Goal: Task Accomplishment & Management: Use online tool/utility

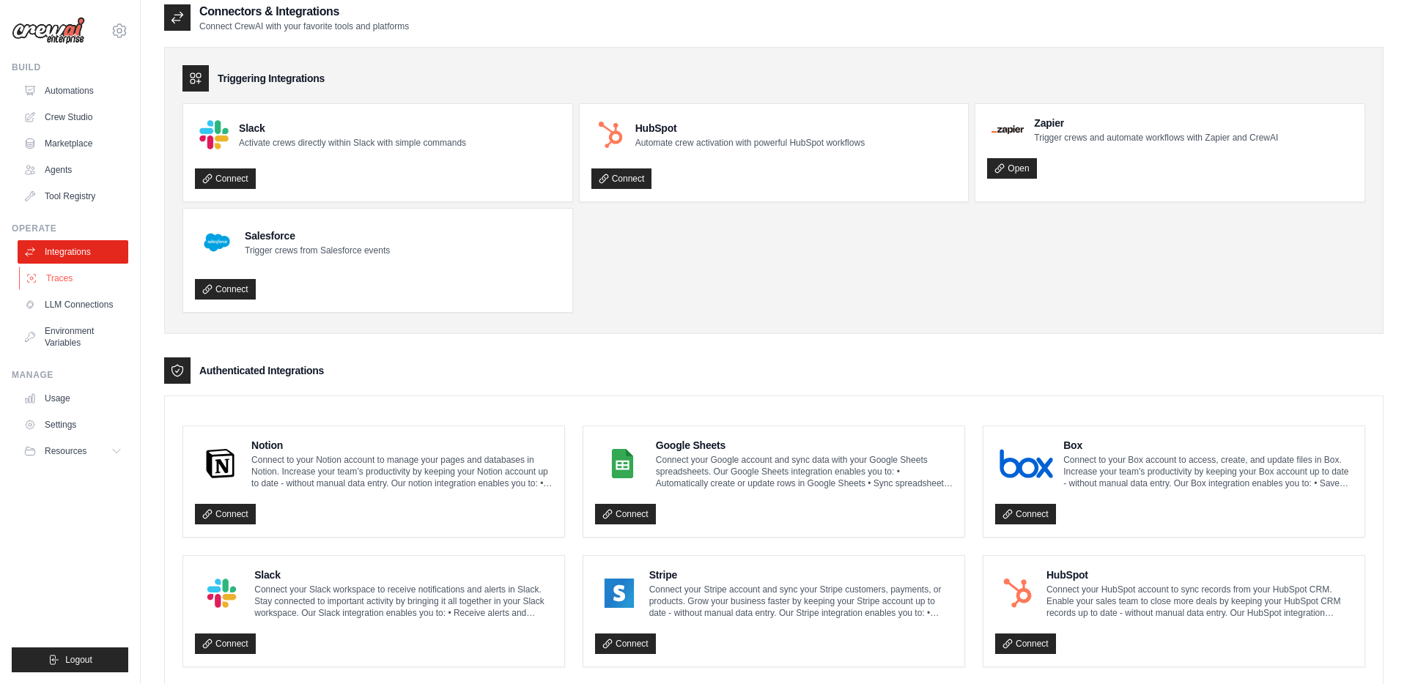
scroll to position [6, 0]
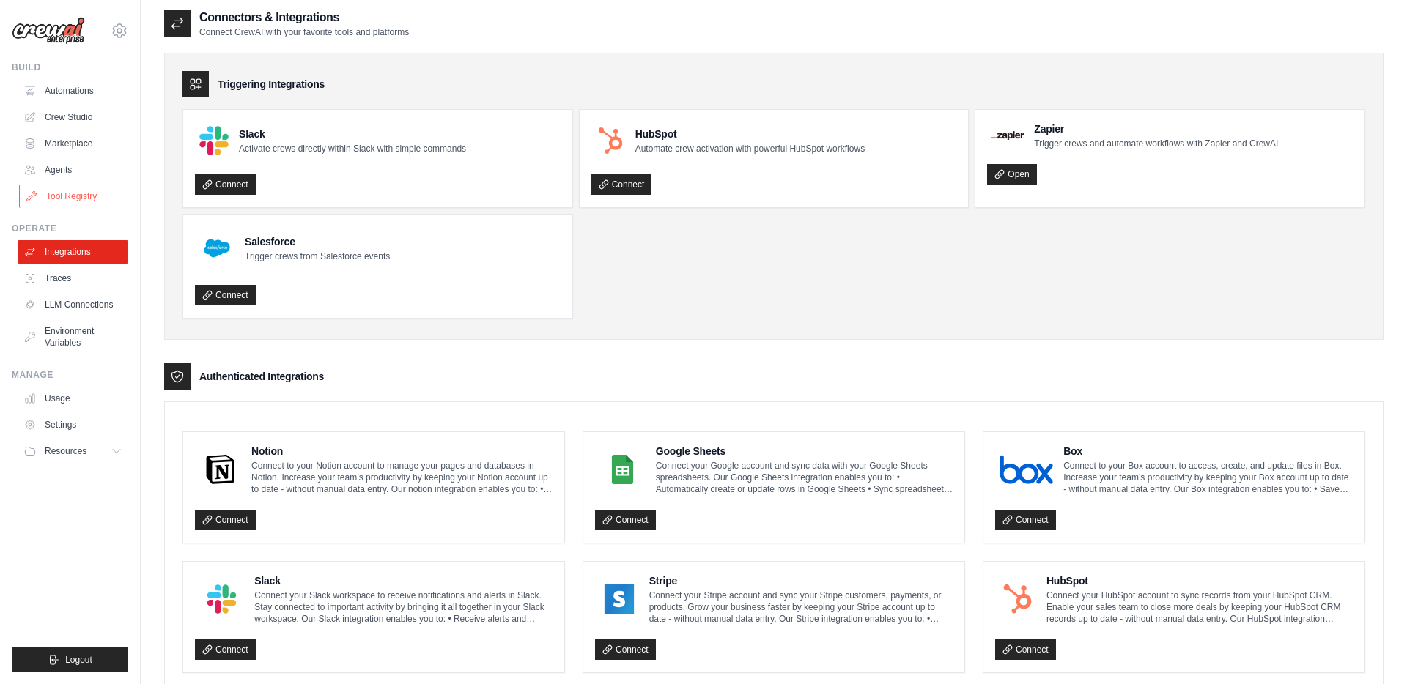
click at [60, 191] on link "Tool Registry" at bounding box center [74, 196] width 111 height 23
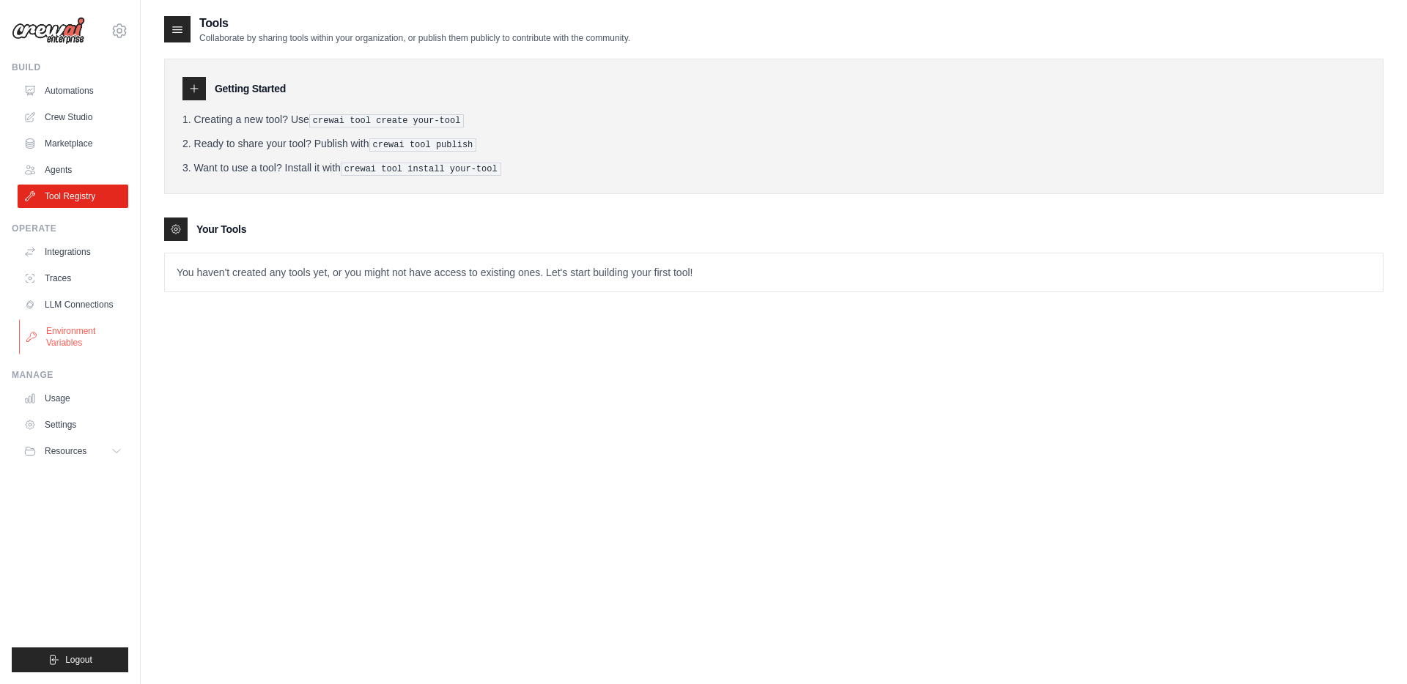
click at [55, 333] on link "Environment Variables" at bounding box center [74, 336] width 111 height 35
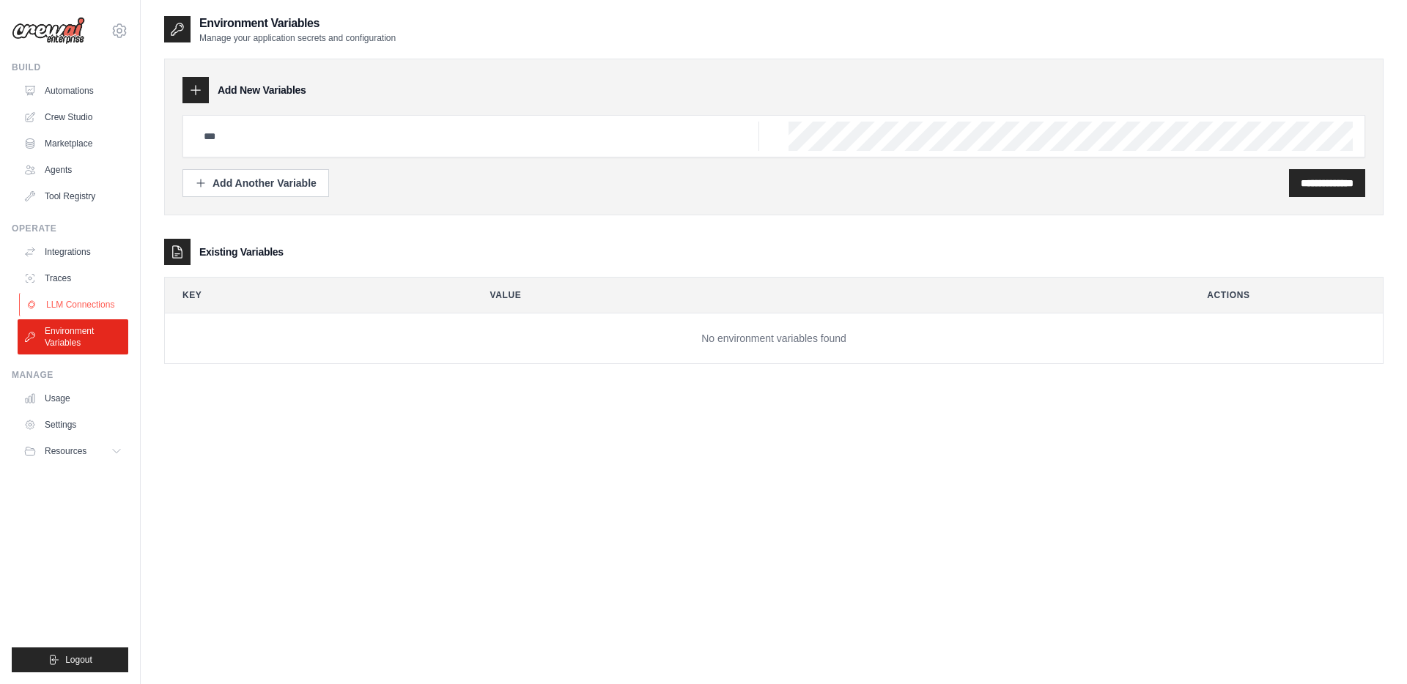
click at [83, 310] on link "LLM Connections" at bounding box center [74, 304] width 111 height 23
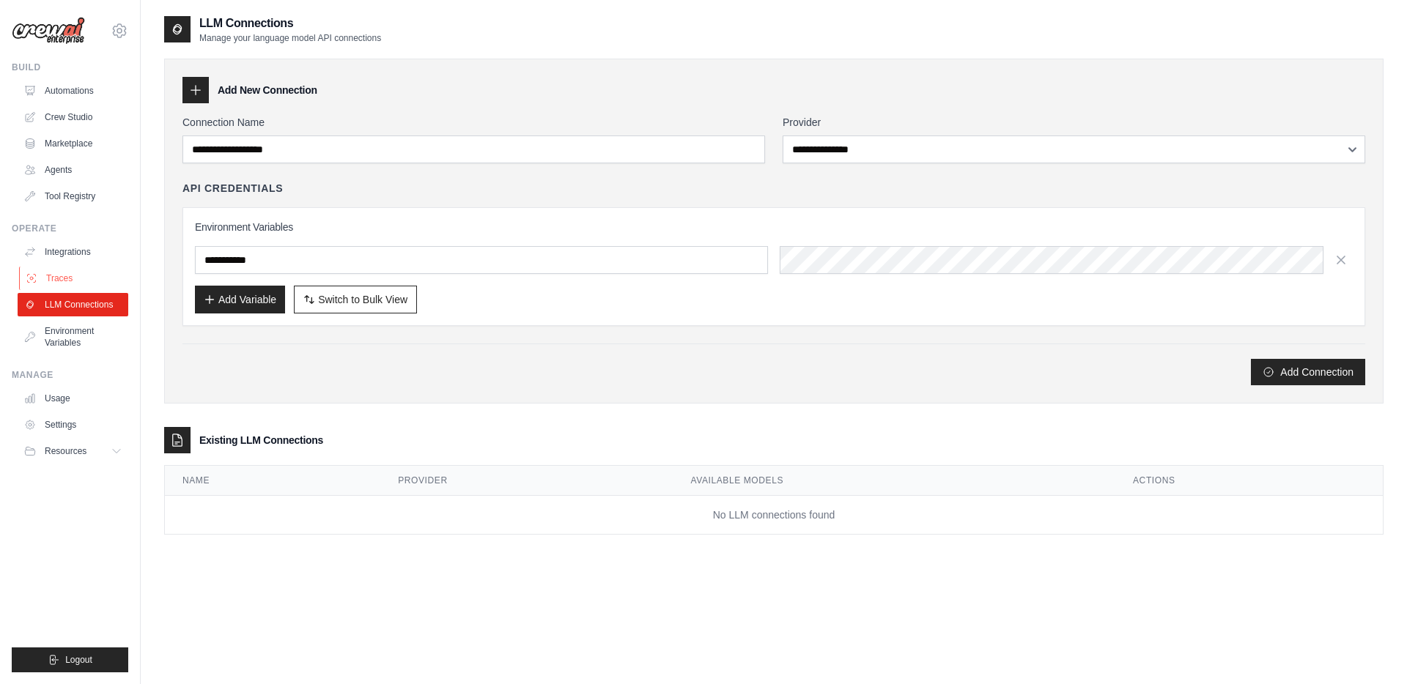
click at [56, 274] on link "Traces" at bounding box center [74, 278] width 111 height 23
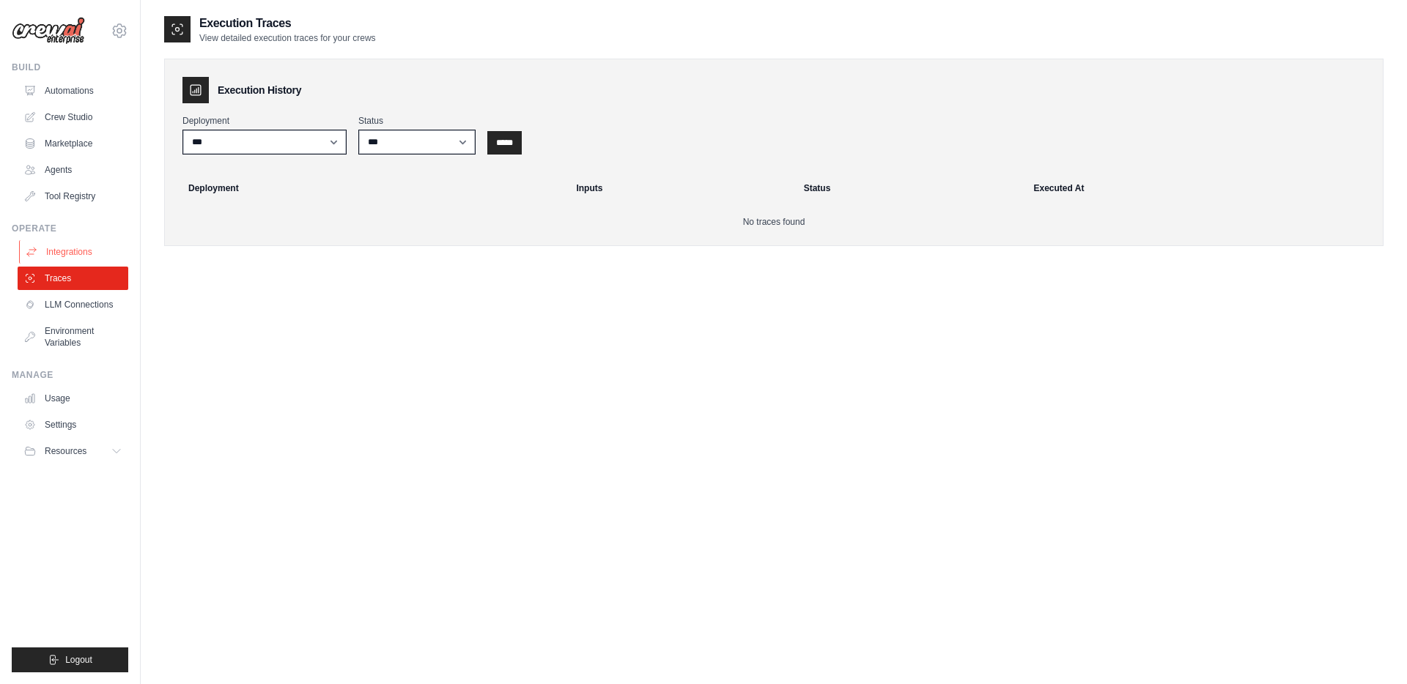
click at [59, 250] on link "Integrations" at bounding box center [74, 251] width 111 height 23
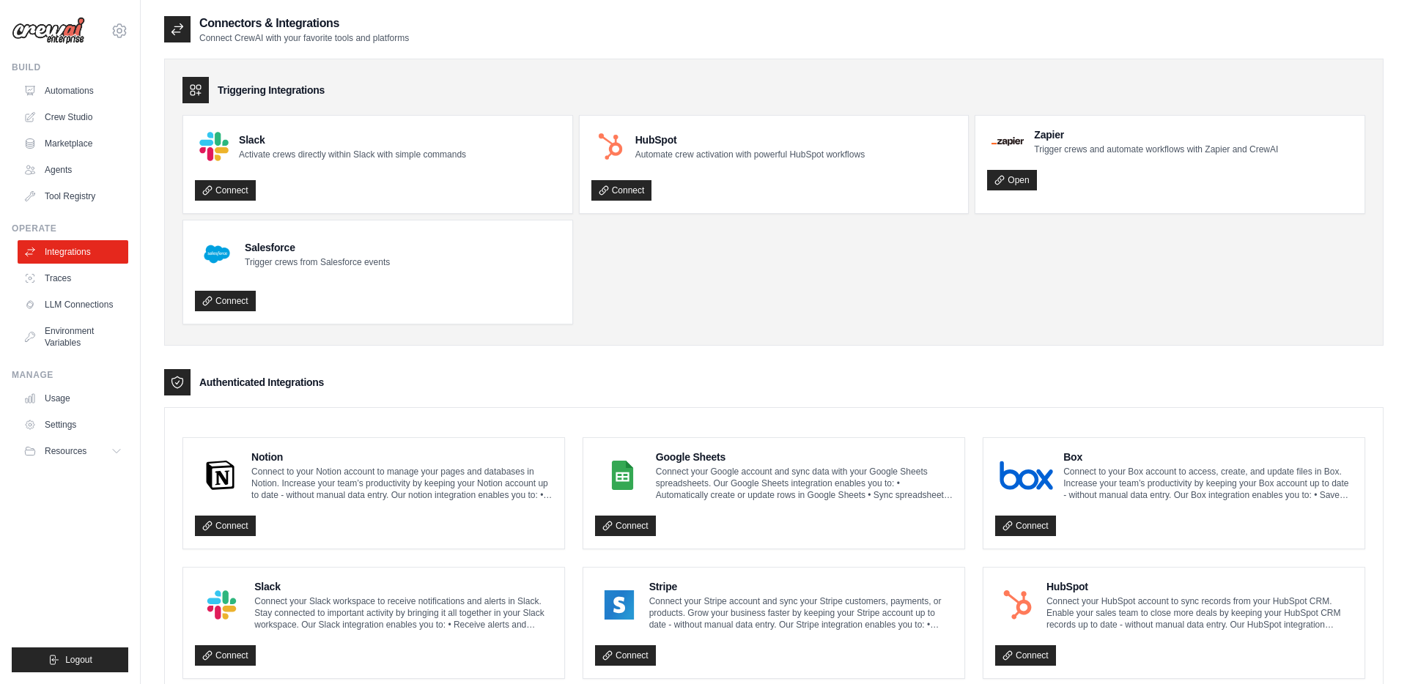
click at [70, 196] on link "Tool Registry" at bounding box center [73, 196] width 111 height 23
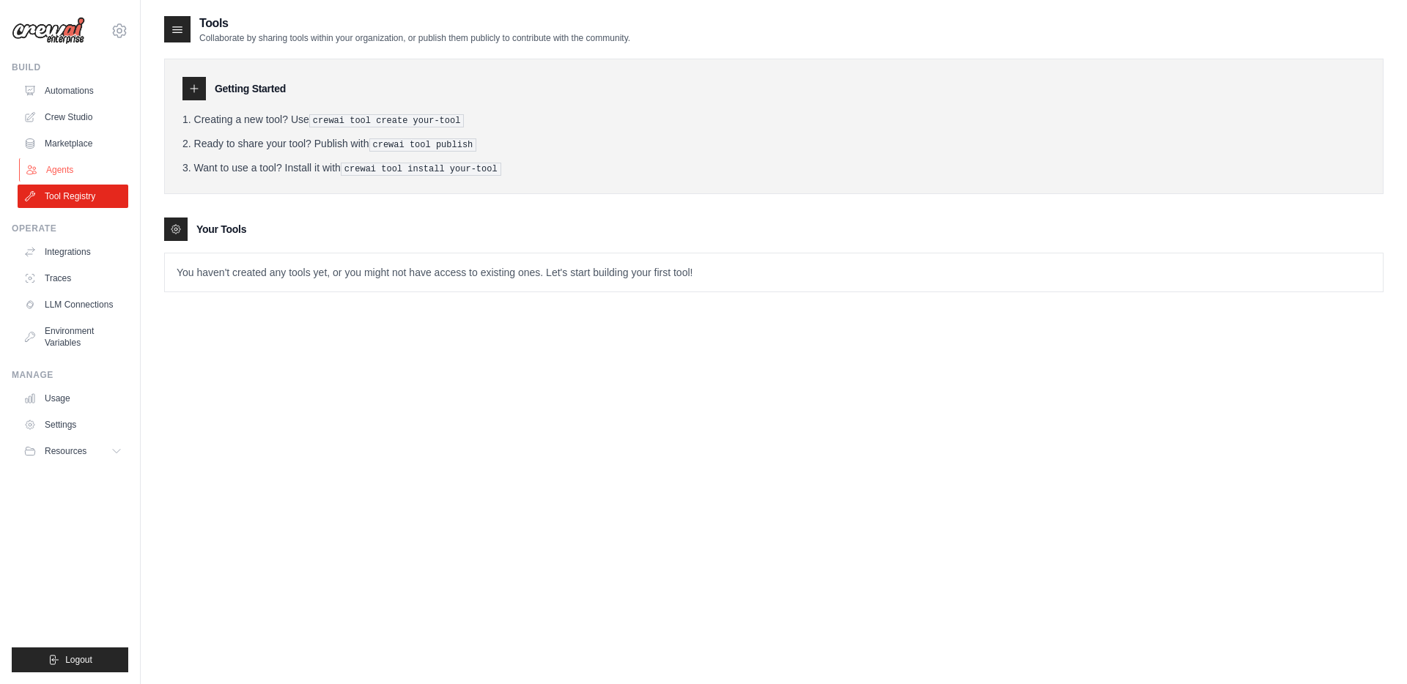
click at [56, 174] on link "Agents" at bounding box center [74, 169] width 111 height 23
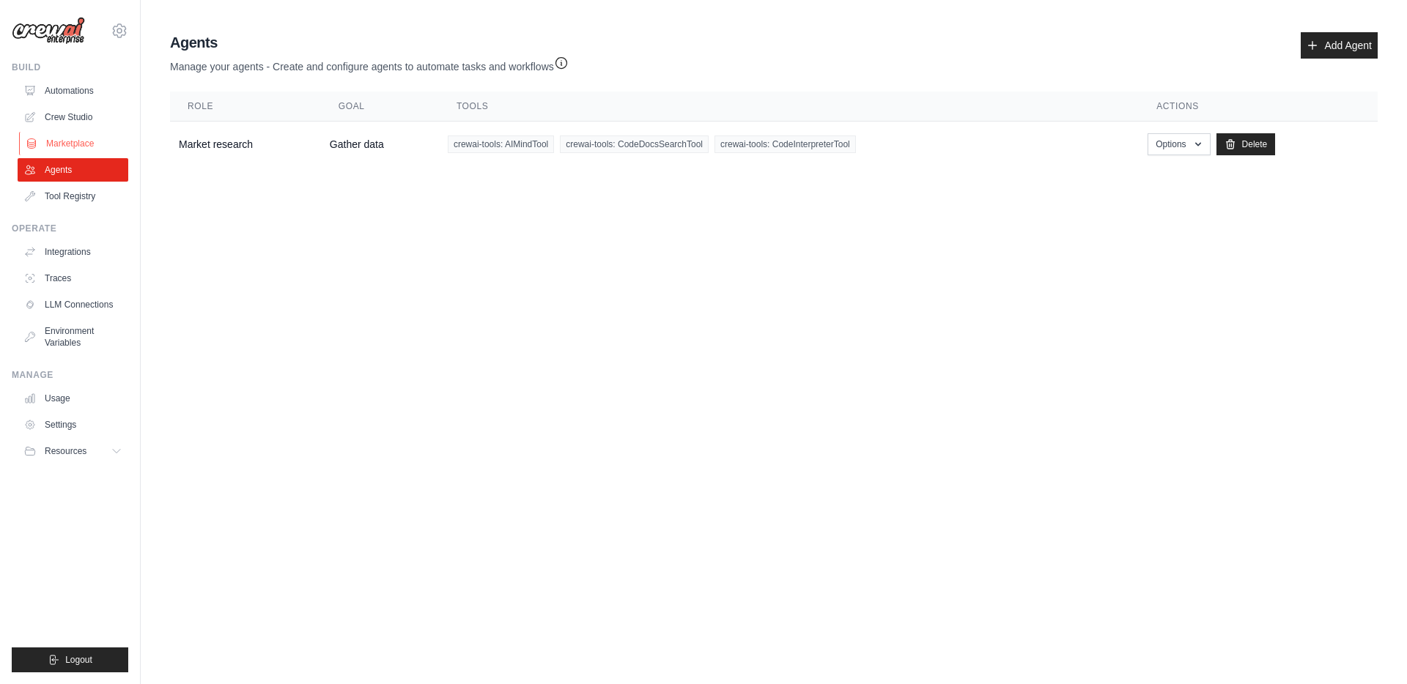
drag, startPoint x: 61, startPoint y: 144, endPoint x: 65, endPoint y: 137, distance: 7.9
click at [61, 143] on link "Marketplace" at bounding box center [74, 143] width 111 height 23
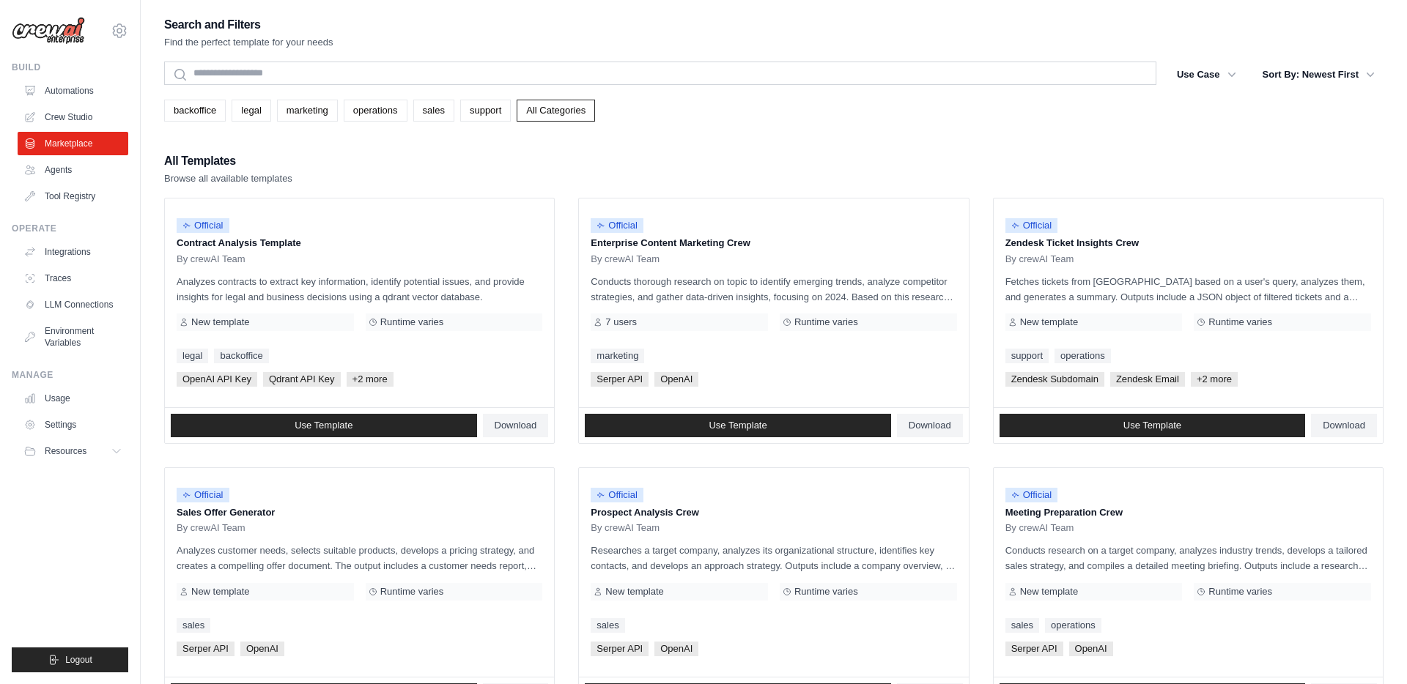
click at [76, 117] on link "Crew Studio" at bounding box center [73, 117] width 111 height 23
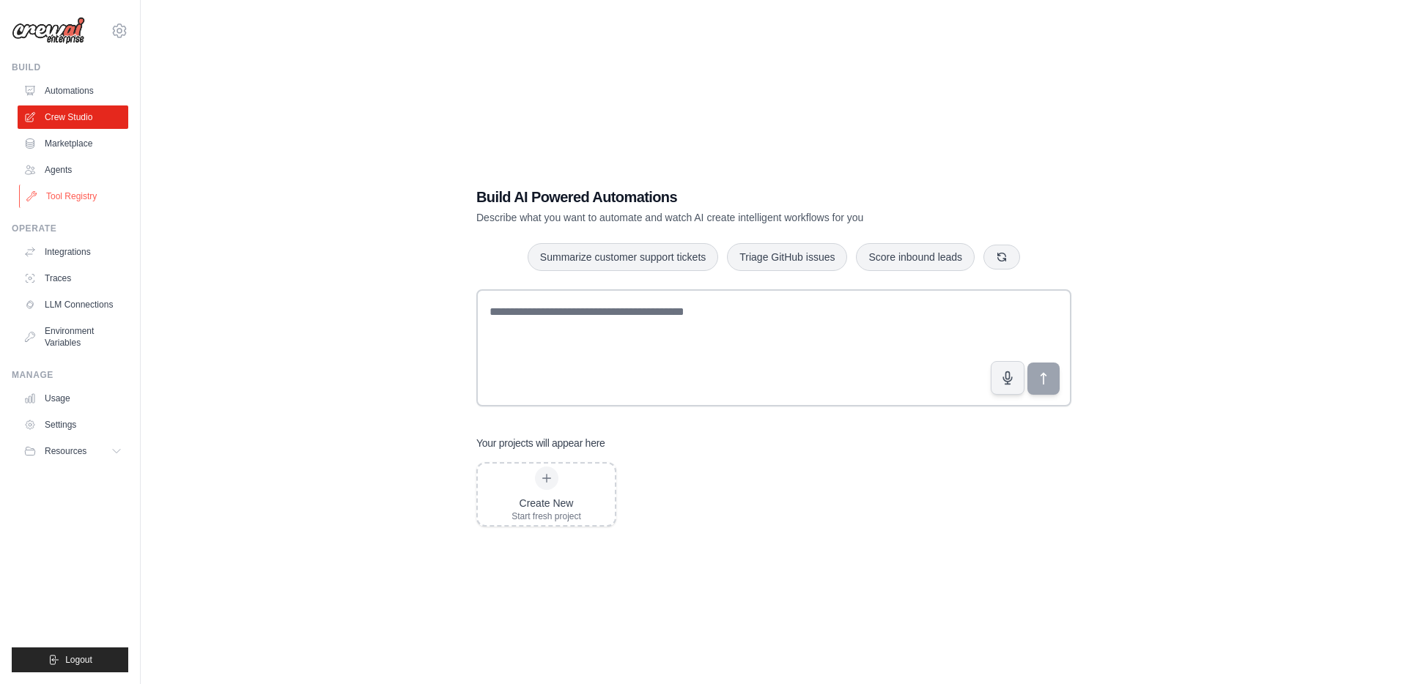
click at [63, 193] on link "Tool Registry" at bounding box center [74, 196] width 111 height 23
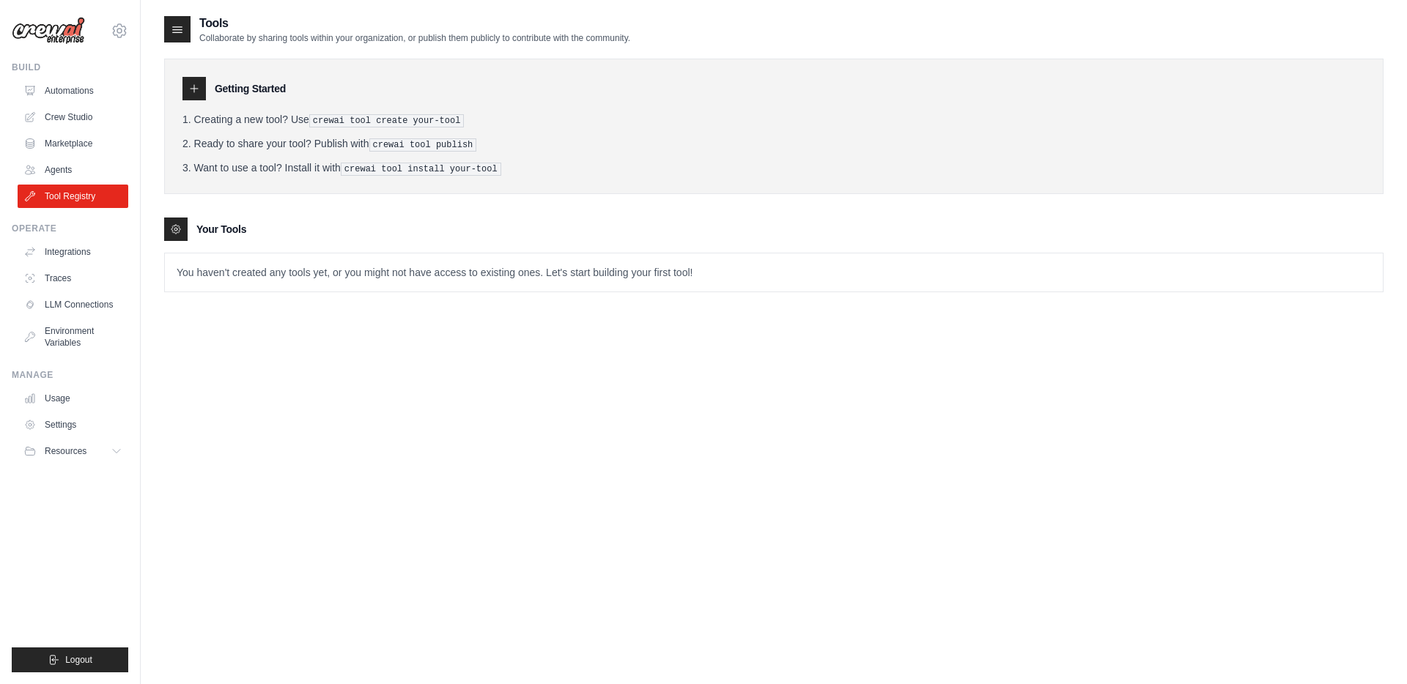
click at [50, 166] on link "Agents" at bounding box center [73, 169] width 111 height 23
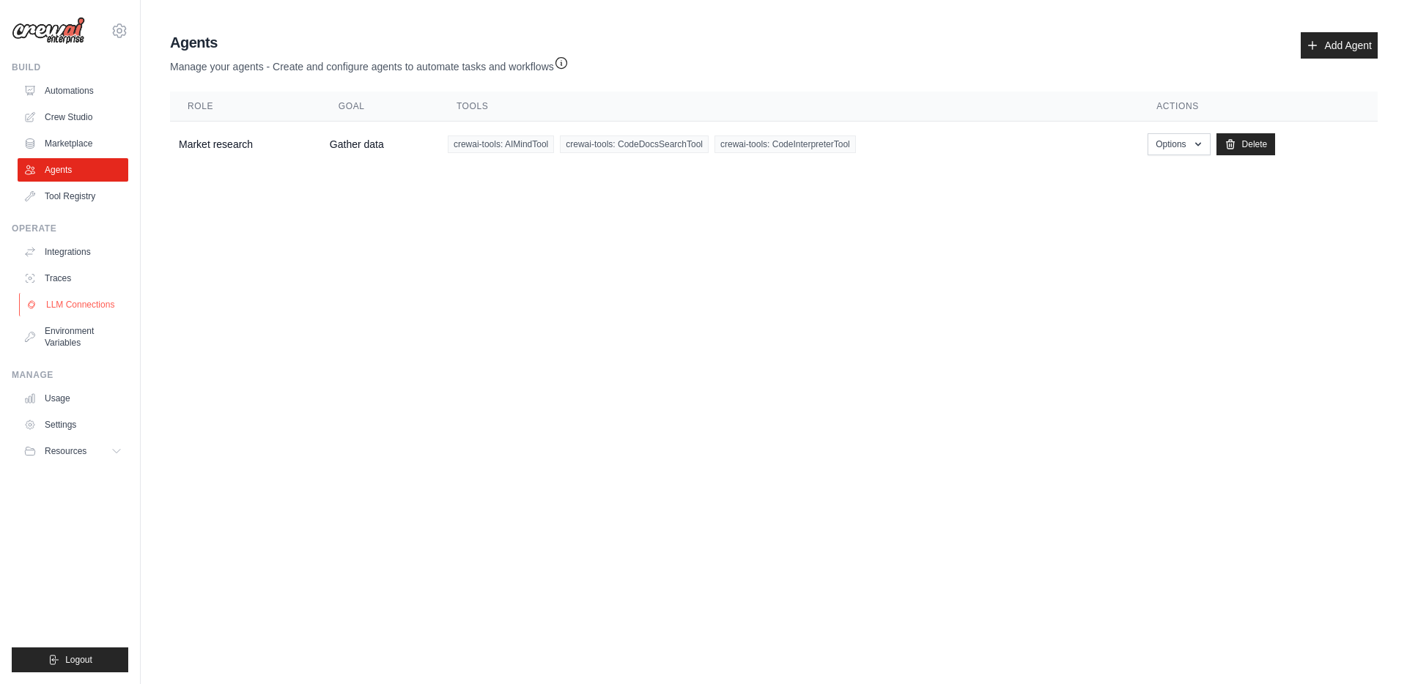
click at [86, 310] on link "LLM Connections" at bounding box center [74, 304] width 111 height 23
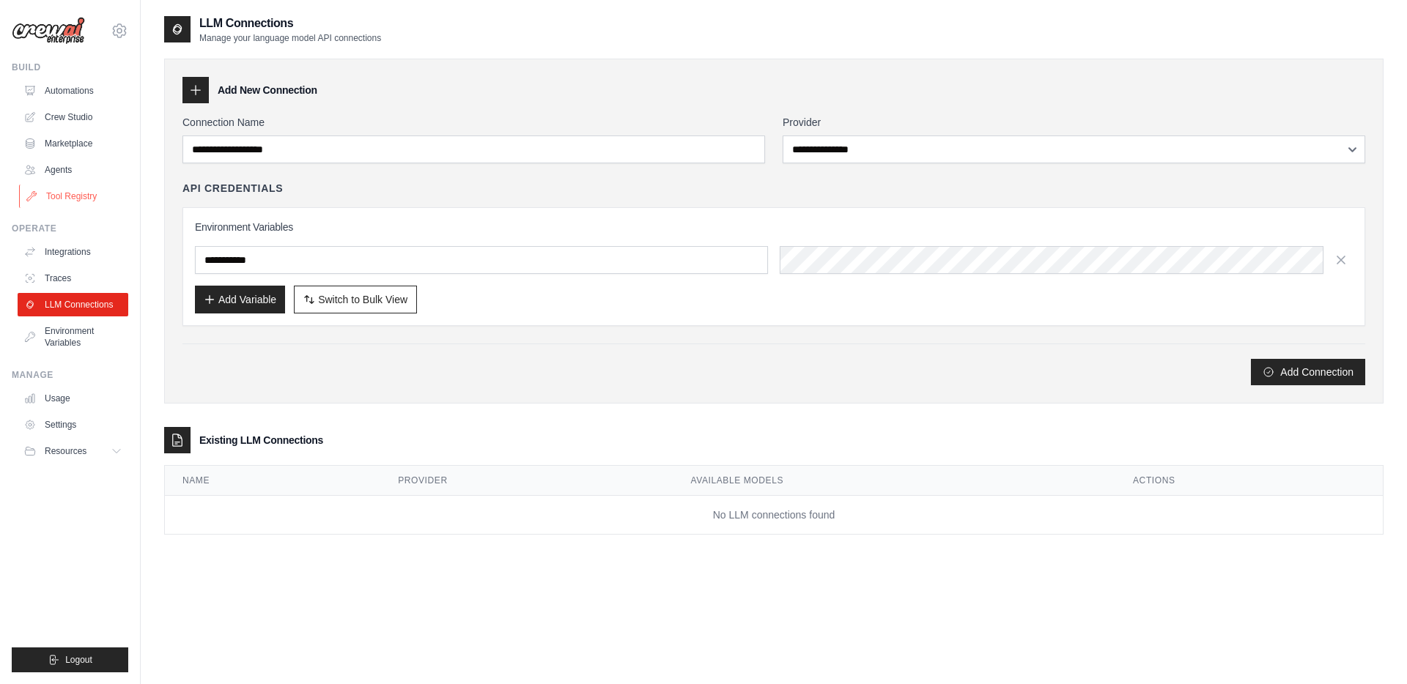
click at [59, 191] on link "Tool Registry" at bounding box center [74, 196] width 111 height 23
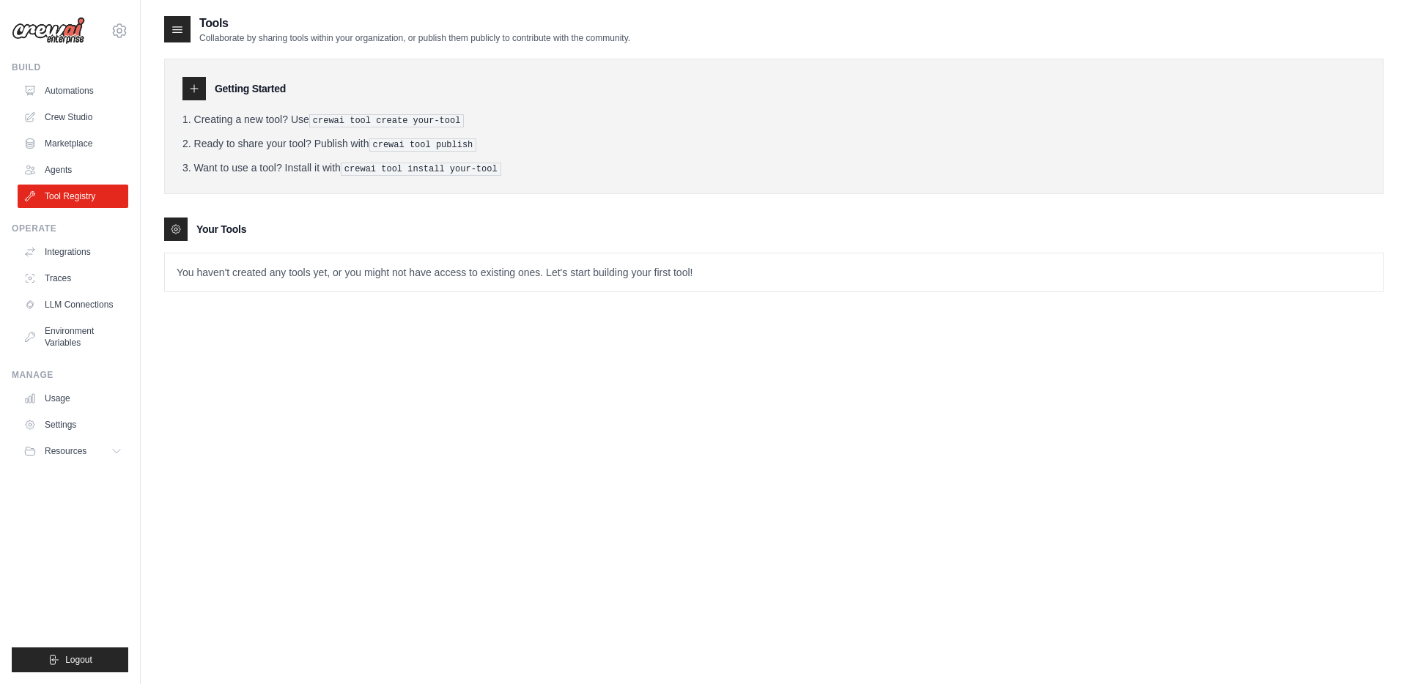
click at [431, 125] on pre "crewai tool create your-tool" at bounding box center [386, 120] width 155 height 13
click at [180, 230] on icon at bounding box center [176, 229] width 12 height 12
click at [57, 169] on link "Agents" at bounding box center [74, 169] width 111 height 23
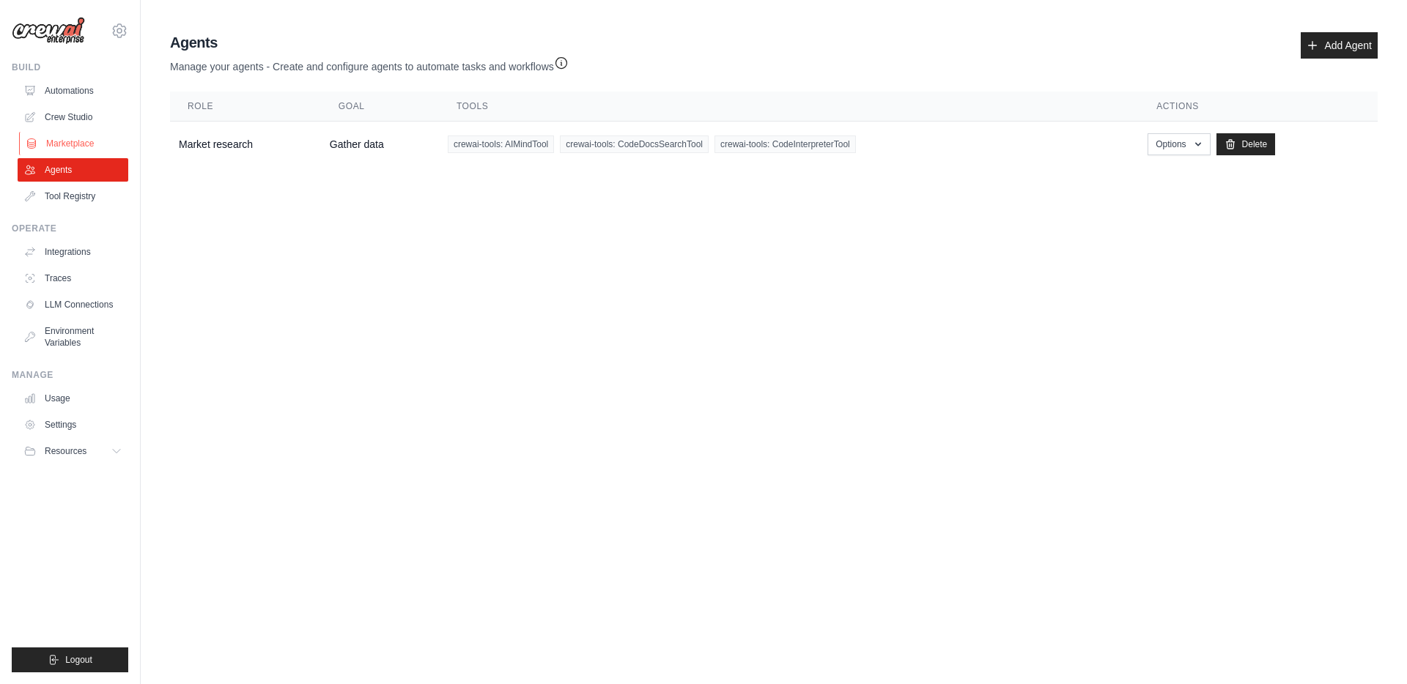
click at [69, 141] on link "Marketplace" at bounding box center [74, 143] width 111 height 23
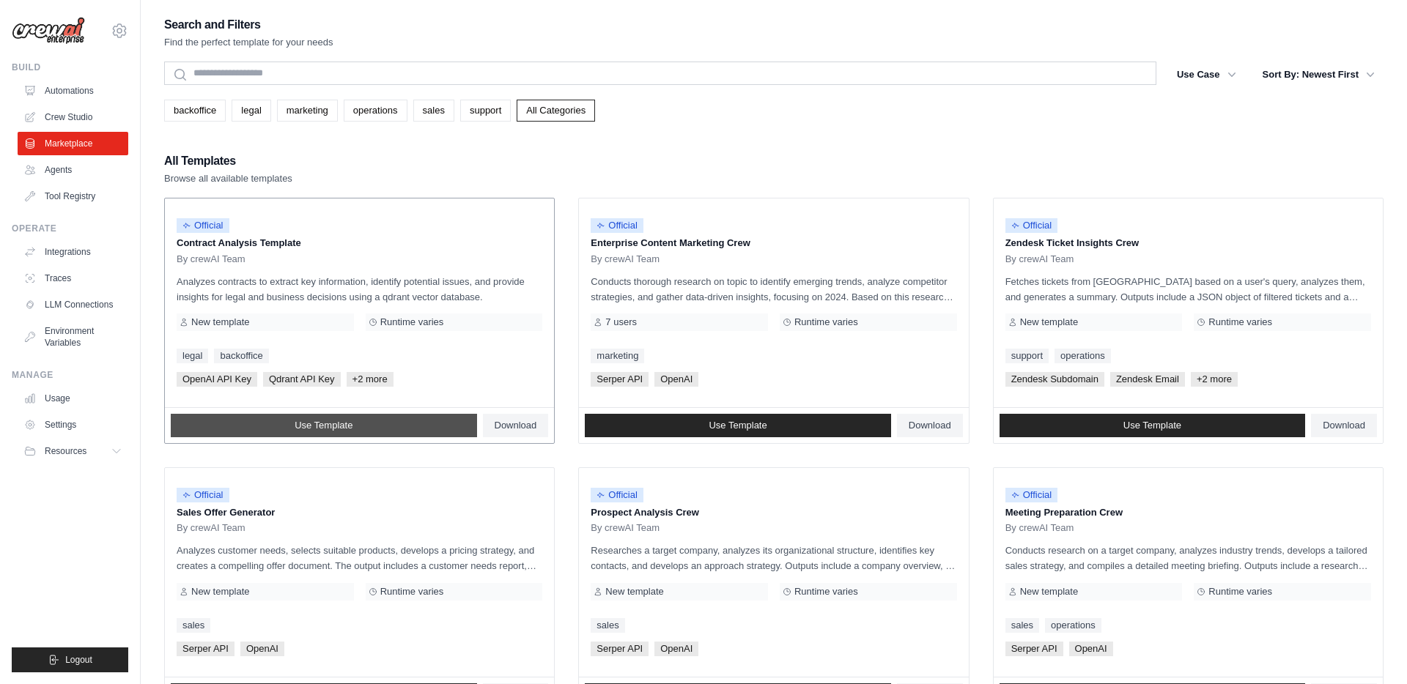
click at [374, 427] on link "Use Template" at bounding box center [324, 425] width 306 height 23
